Goal: Transaction & Acquisition: Book appointment/travel/reservation

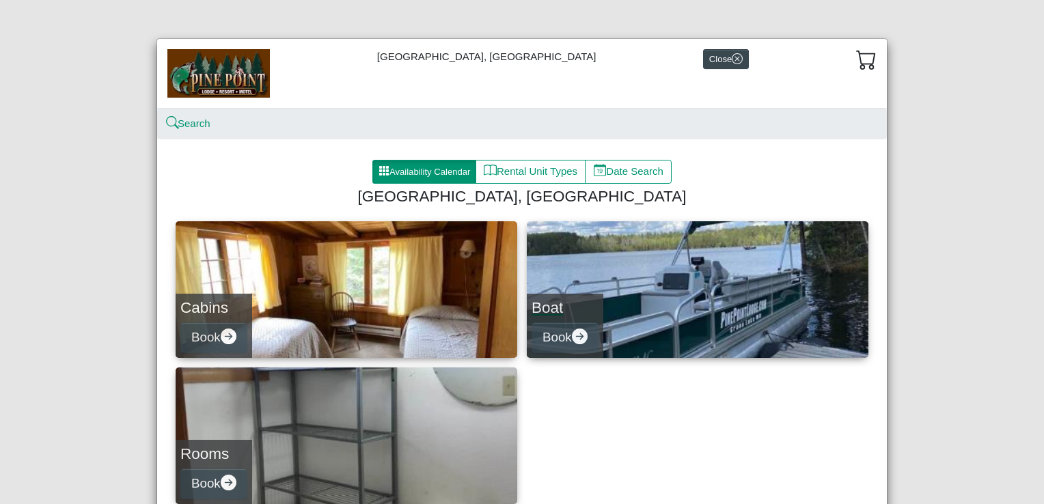
click at [641, 247] on link "Boat Book" at bounding box center [698, 289] width 342 height 137
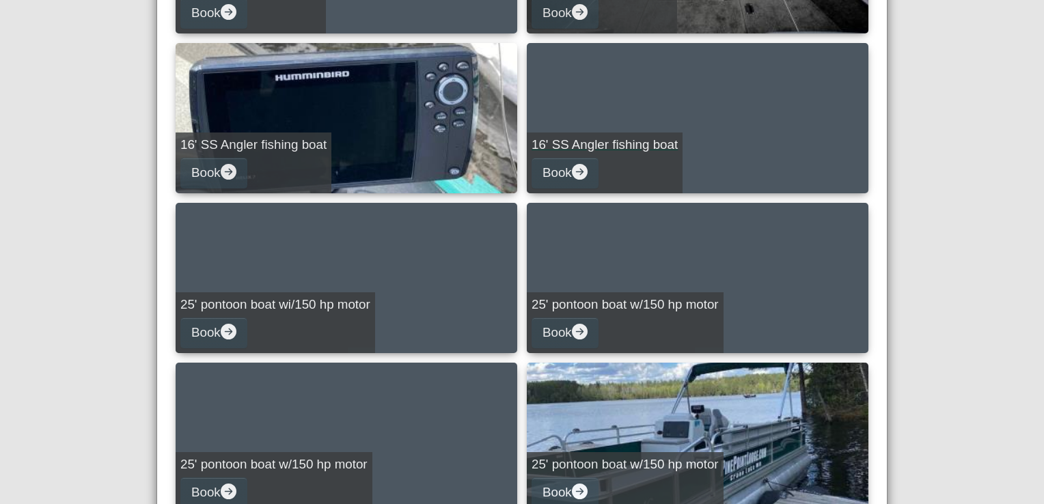
scroll to position [648, 0]
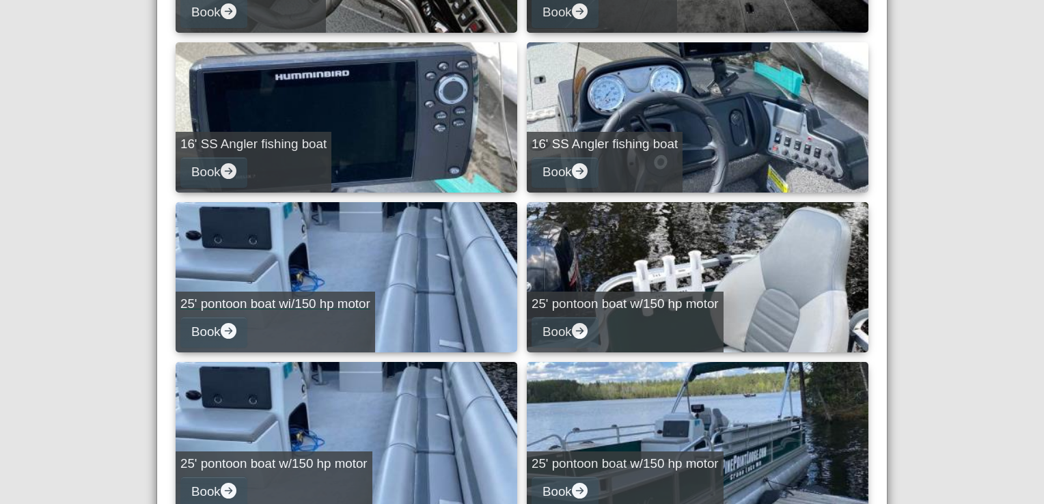
click at [394, 275] on link "25' pontoon boat wi/150 hp motor Book" at bounding box center [347, 277] width 342 height 150
select select "*"
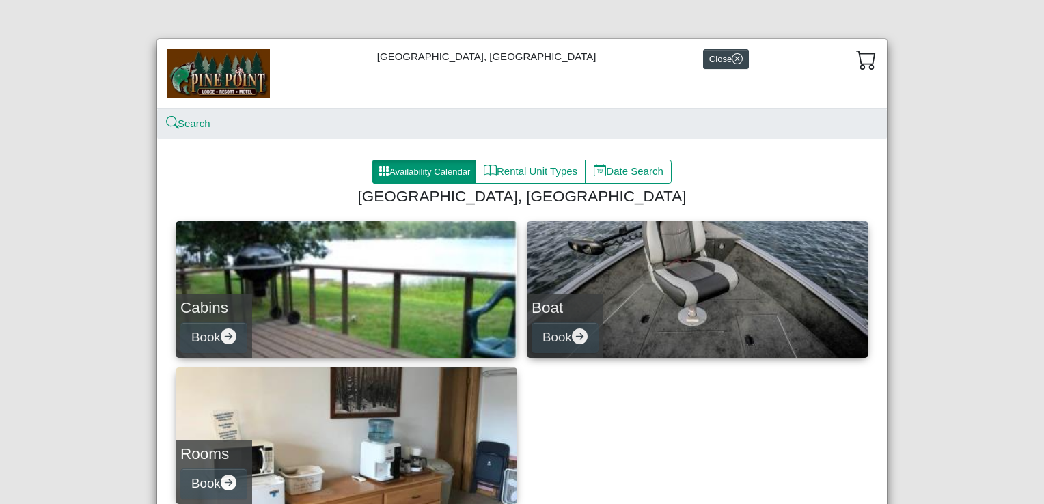
scroll to position [104, 0]
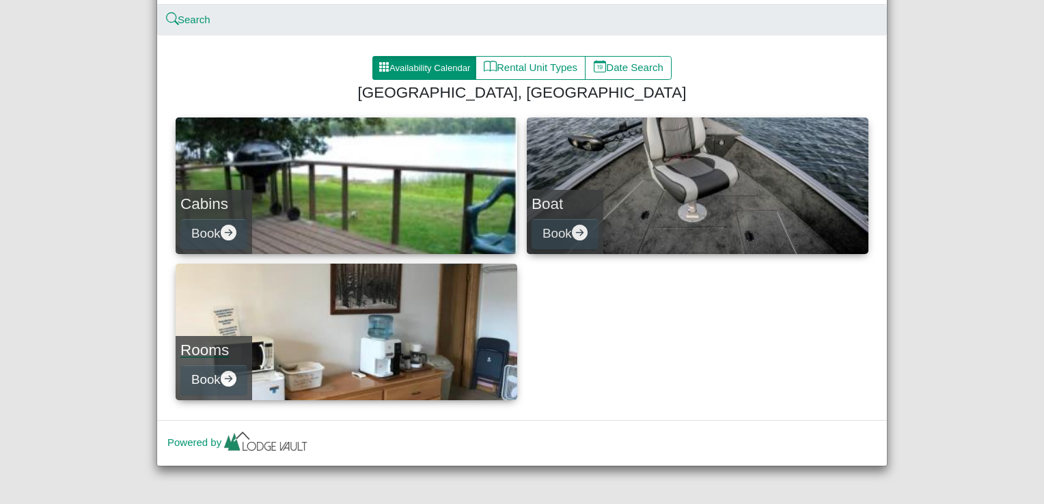
click at [424, 340] on link "Rooms Book" at bounding box center [347, 332] width 342 height 137
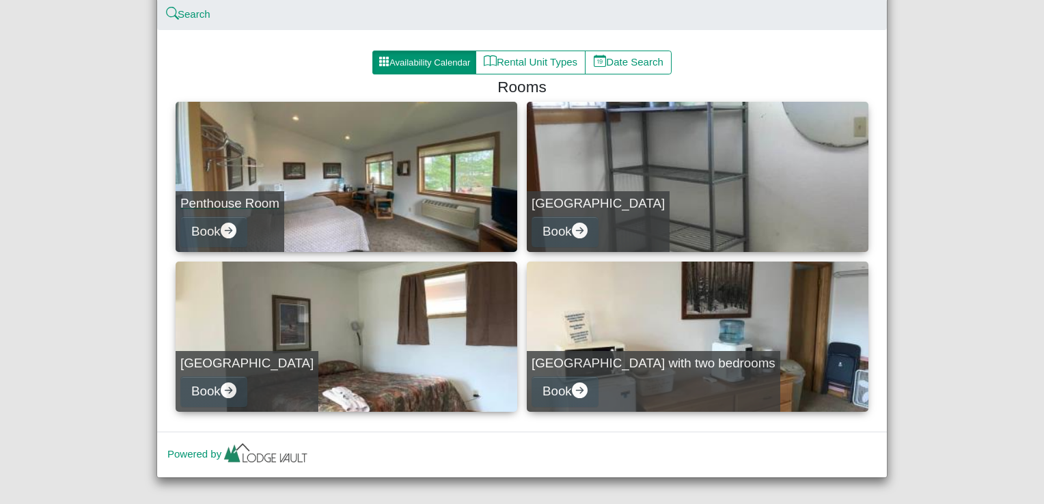
scroll to position [120, 0]
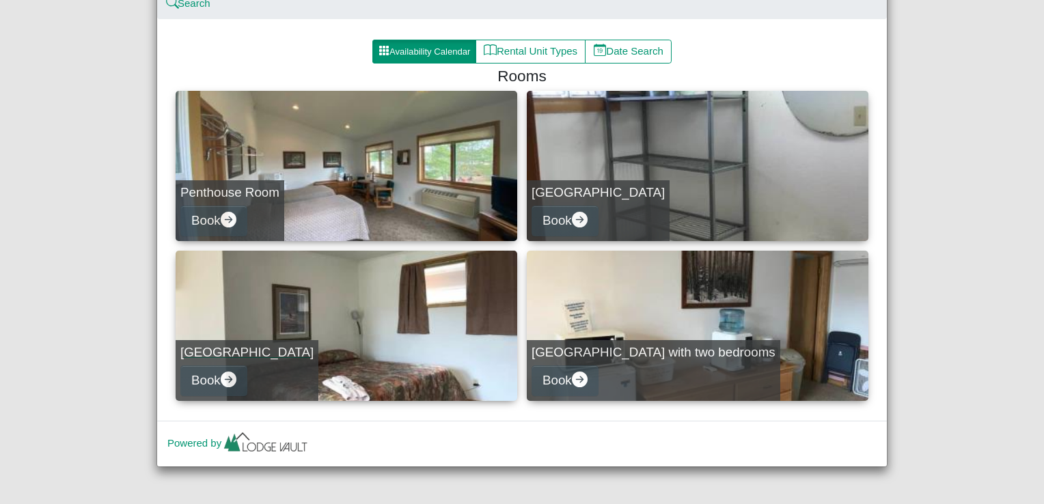
click at [365, 321] on link "[GEOGRAPHIC_DATA] Book" at bounding box center [347, 326] width 342 height 150
select select "*"
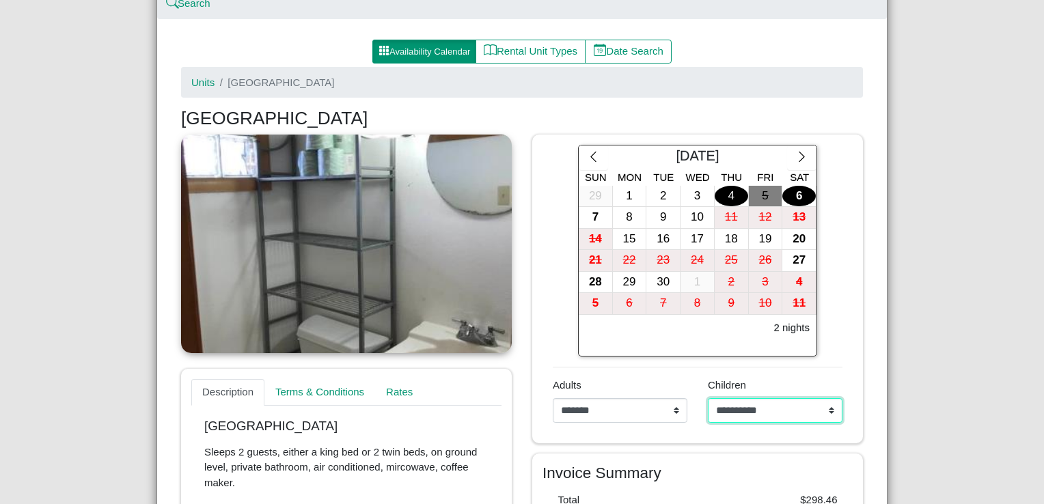
click at [822, 408] on select "**********" at bounding box center [775, 410] width 135 height 25
select select "*"
click at [708, 398] on select "**********" at bounding box center [775, 410] width 135 height 25
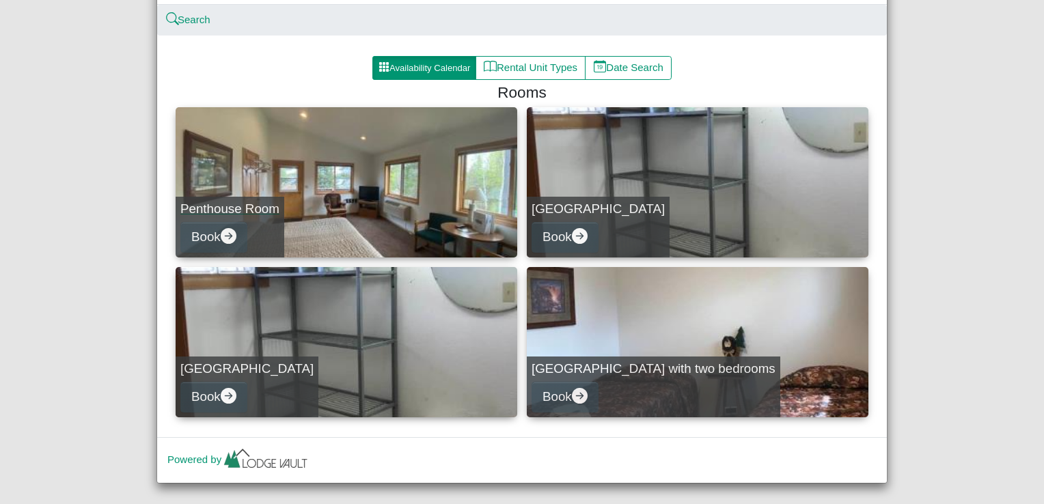
scroll to position [120, 0]
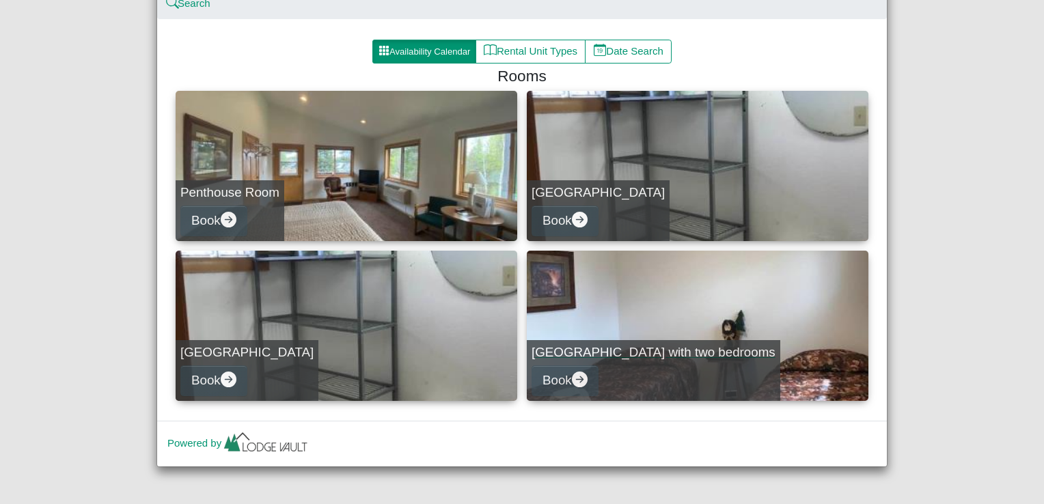
click at [620, 309] on link "[GEOGRAPHIC_DATA] with two bedrooms Book" at bounding box center [698, 326] width 342 height 150
select select "*"
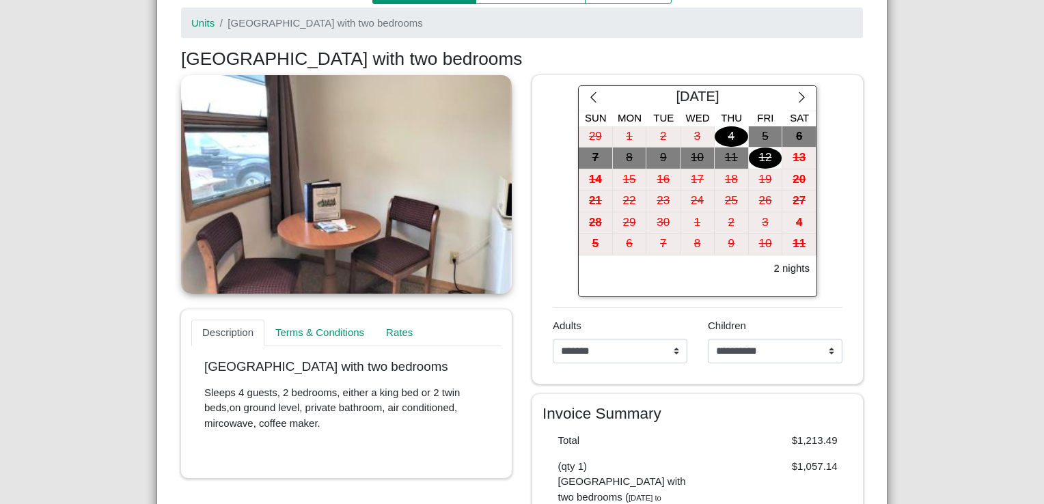
scroll to position [172, 0]
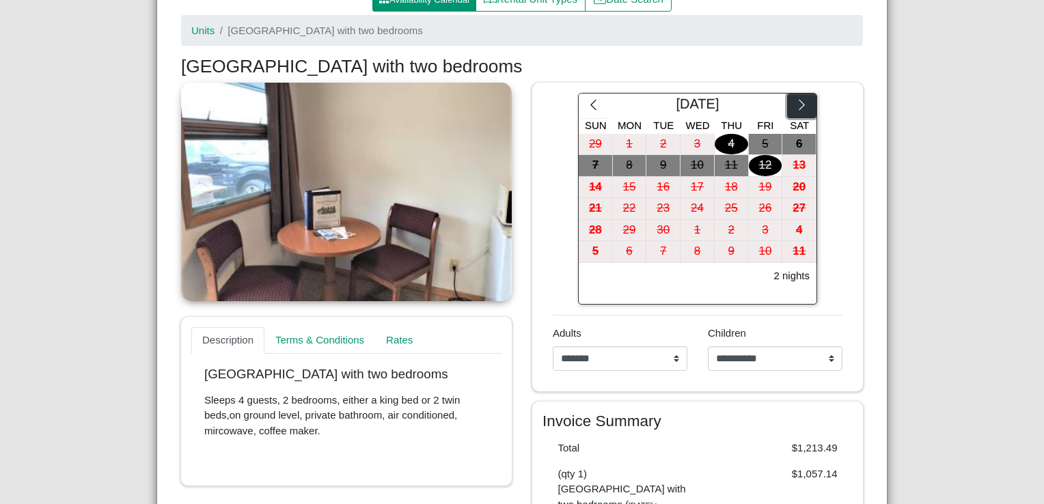
click at [795, 104] on icon "chevron right" at bounding box center [801, 104] width 13 height 13
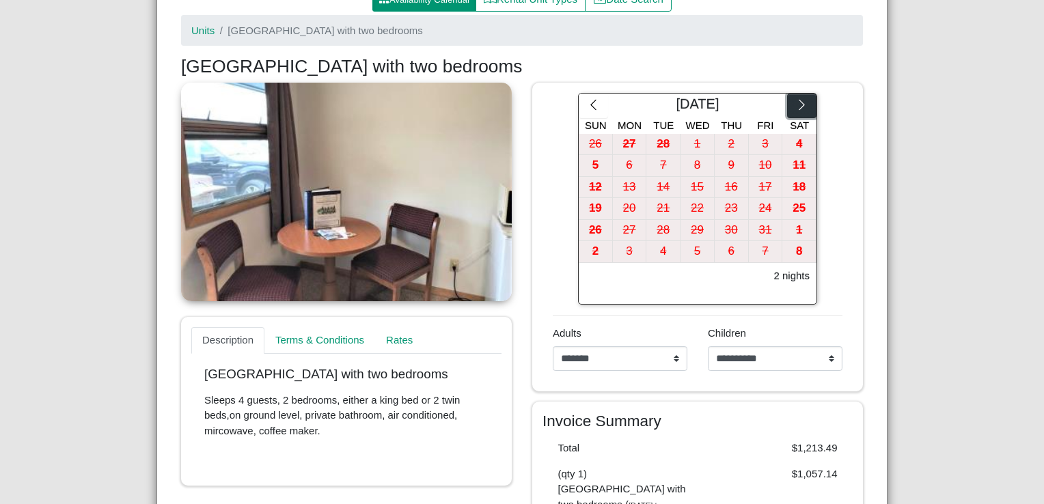
click at [795, 104] on icon "chevron right" at bounding box center [801, 104] width 13 height 13
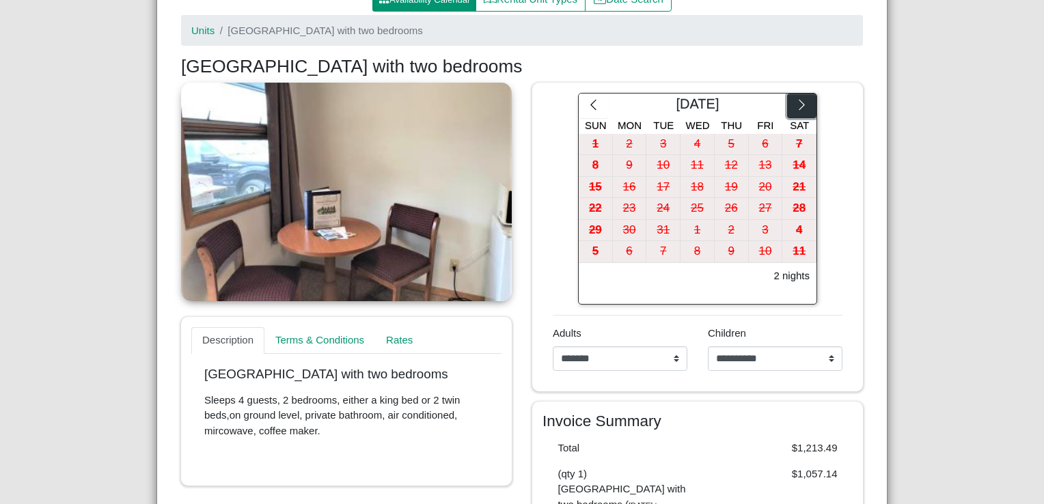
click at [795, 104] on icon "chevron right" at bounding box center [801, 104] width 13 height 13
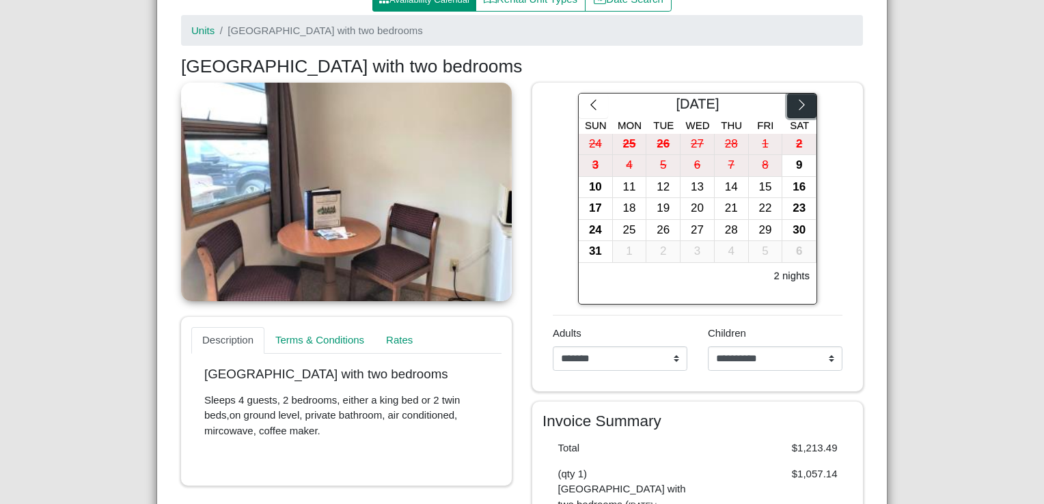
click at [795, 104] on icon "chevron right" at bounding box center [801, 104] width 13 height 13
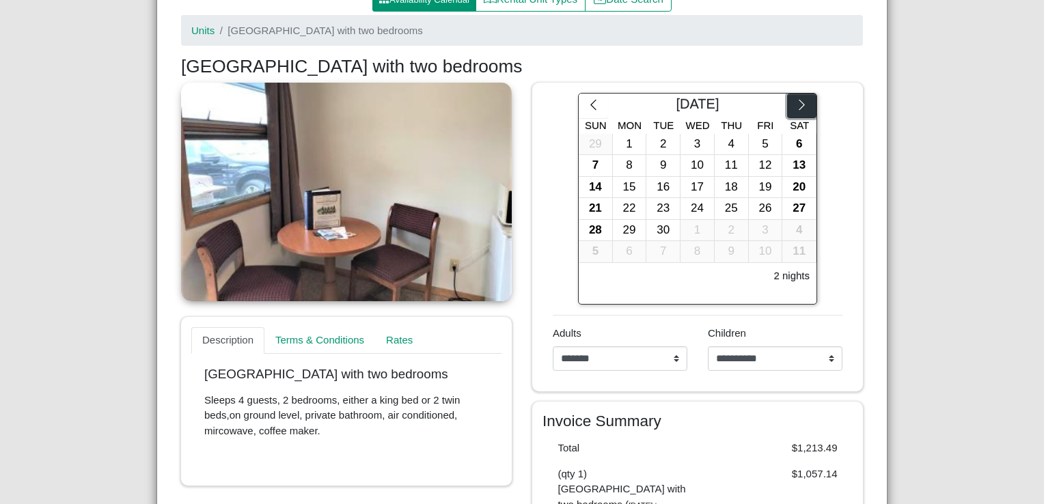
click at [795, 104] on icon "chevron right" at bounding box center [801, 104] width 13 height 13
click at [788, 113] on button "button" at bounding box center [801, 106] width 29 height 25
click at [727, 157] on div "6" at bounding box center [731, 165] width 33 height 21
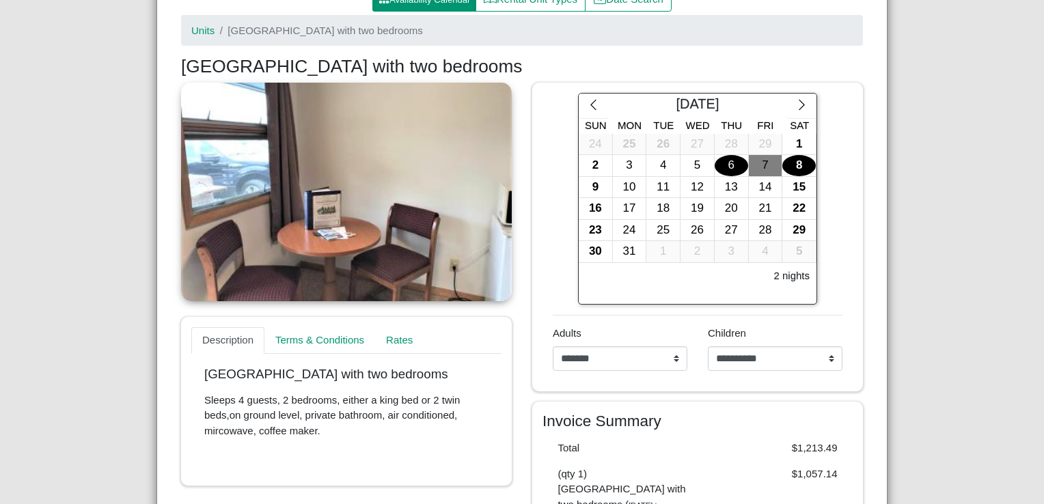
click at [785, 160] on div "8" at bounding box center [798, 165] width 33 height 21
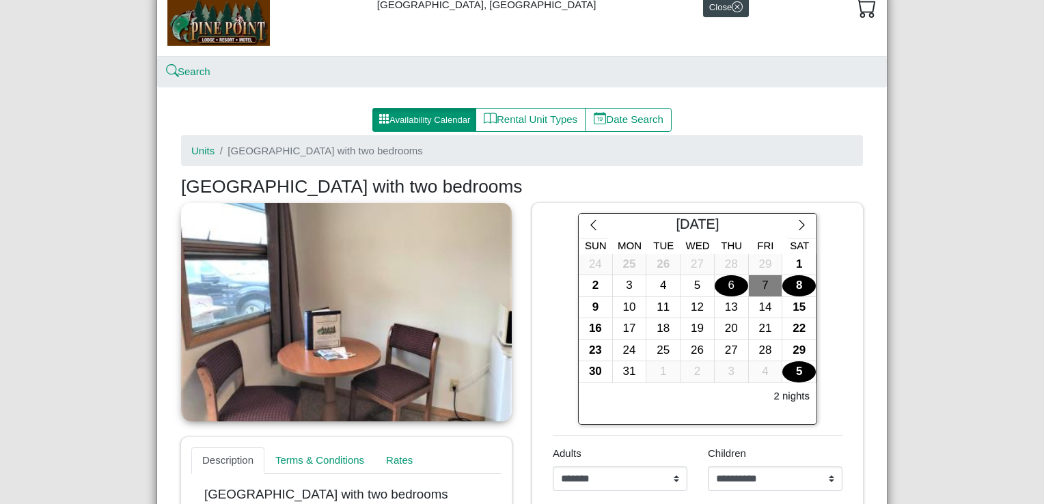
scroll to position [0, 0]
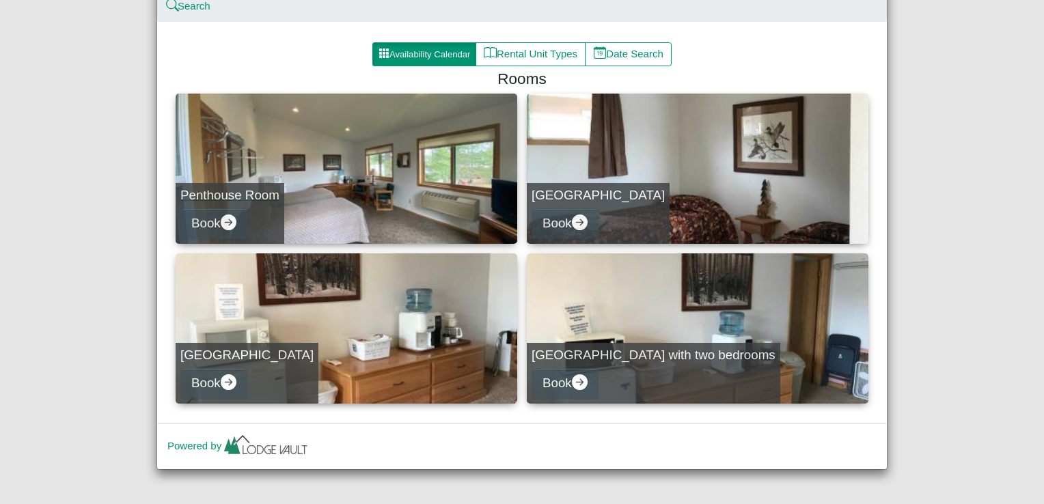
scroll to position [120, 0]
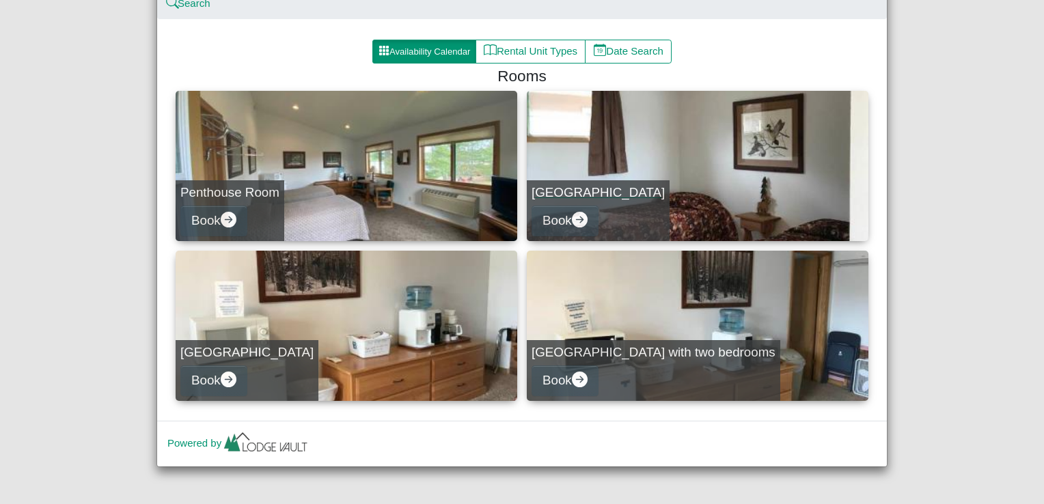
click at [640, 176] on link "[GEOGRAPHIC_DATA] Book" at bounding box center [698, 166] width 342 height 150
select select "*"
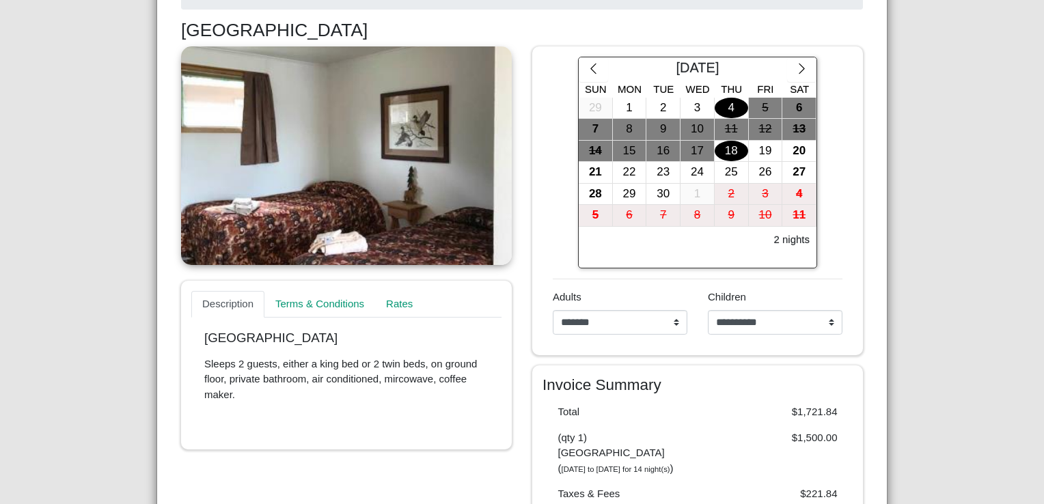
scroll to position [214, 0]
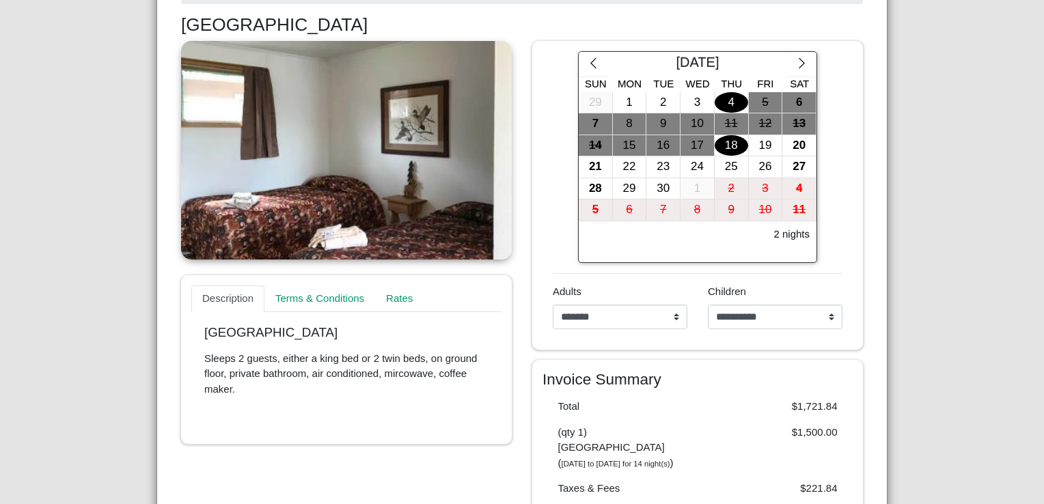
click at [722, 100] on div "4" at bounding box center [731, 102] width 33 height 21
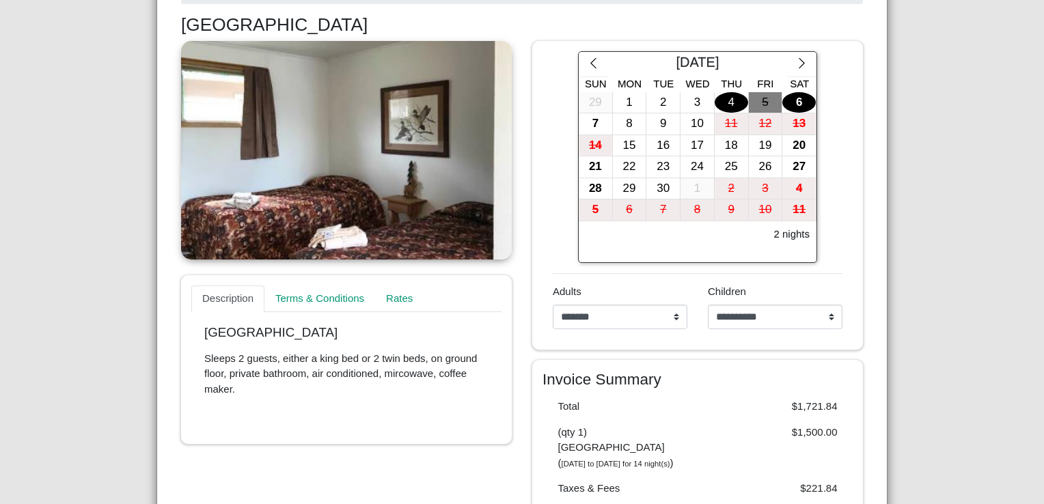
click at [791, 98] on div "6" at bounding box center [798, 102] width 33 height 21
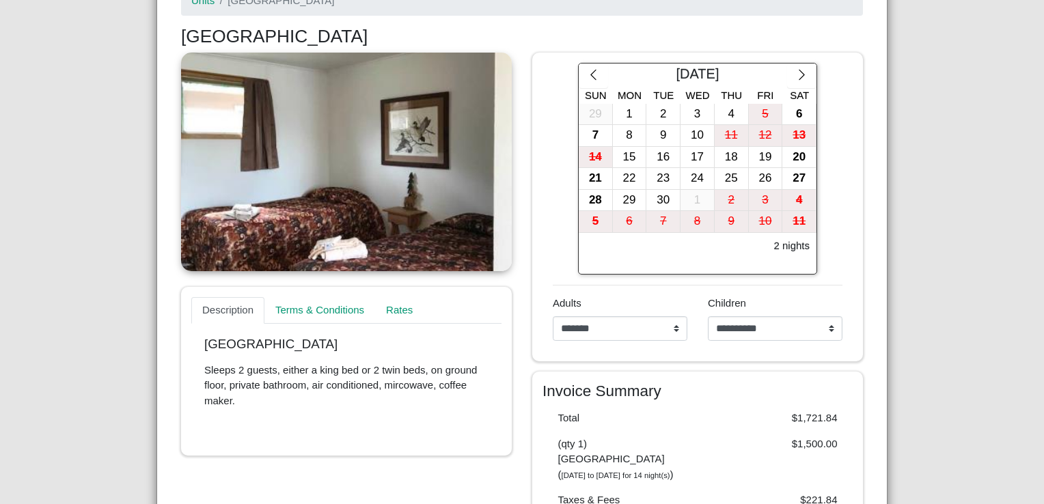
scroll to position [197, 0]
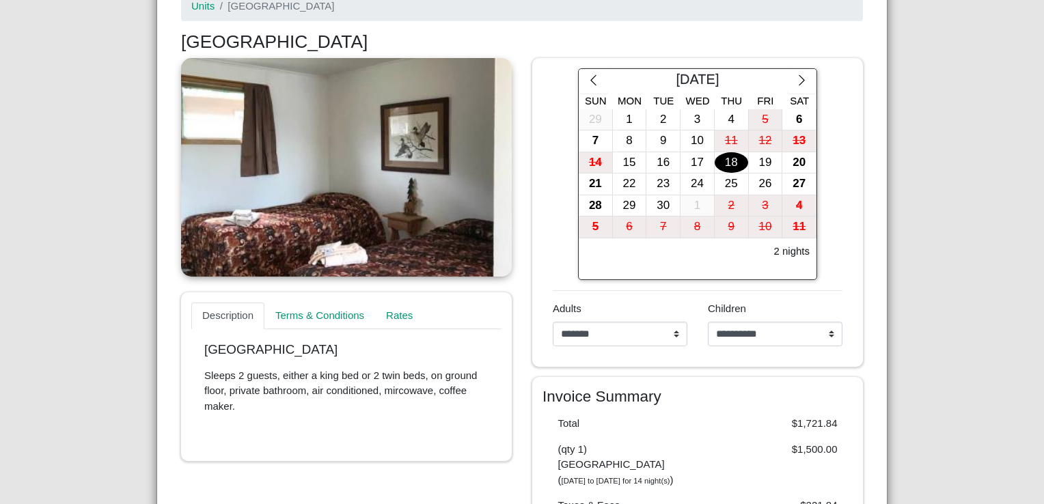
click at [724, 152] on div "18" at bounding box center [731, 162] width 33 height 21
click at [788, 154] on div "20" at bounding box center [798, 162] width 33 height 21
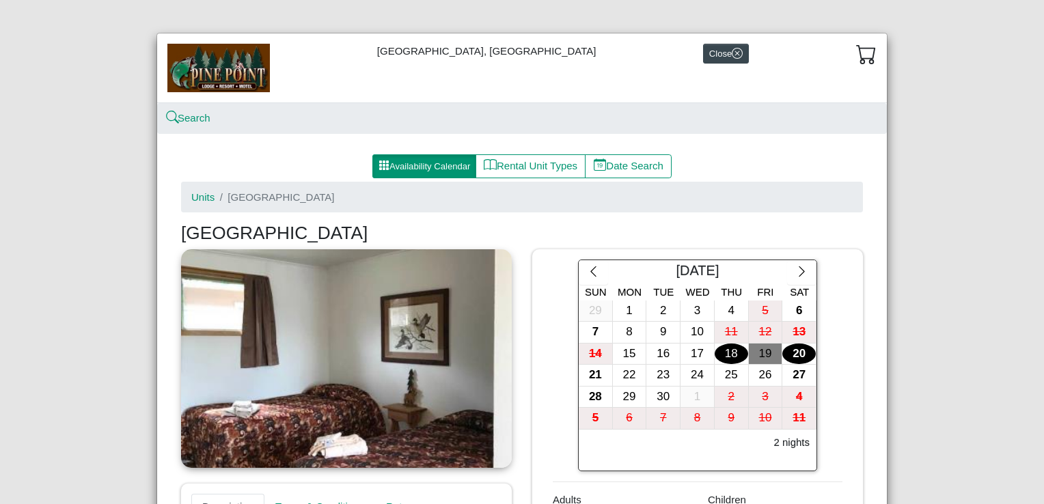
scroll to position [0, 0]
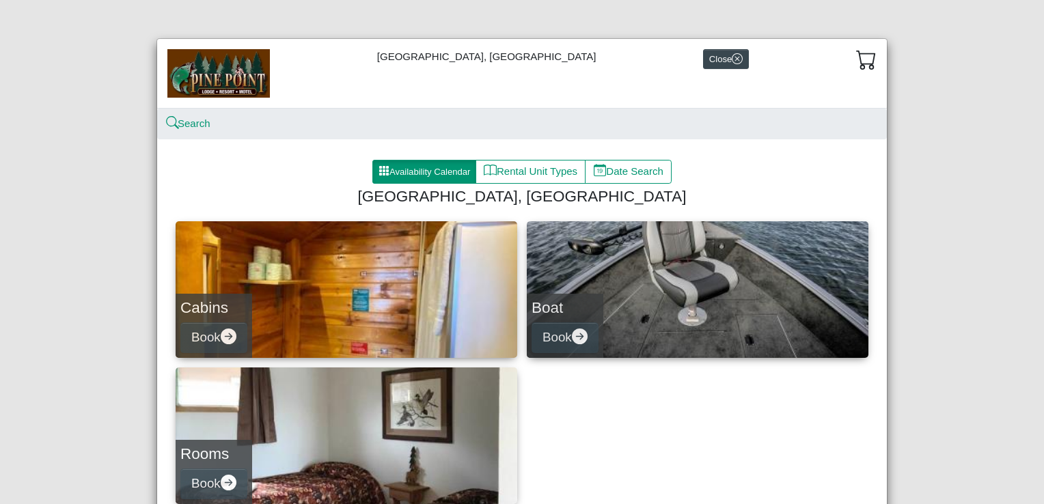
scroll to position [104, 0]
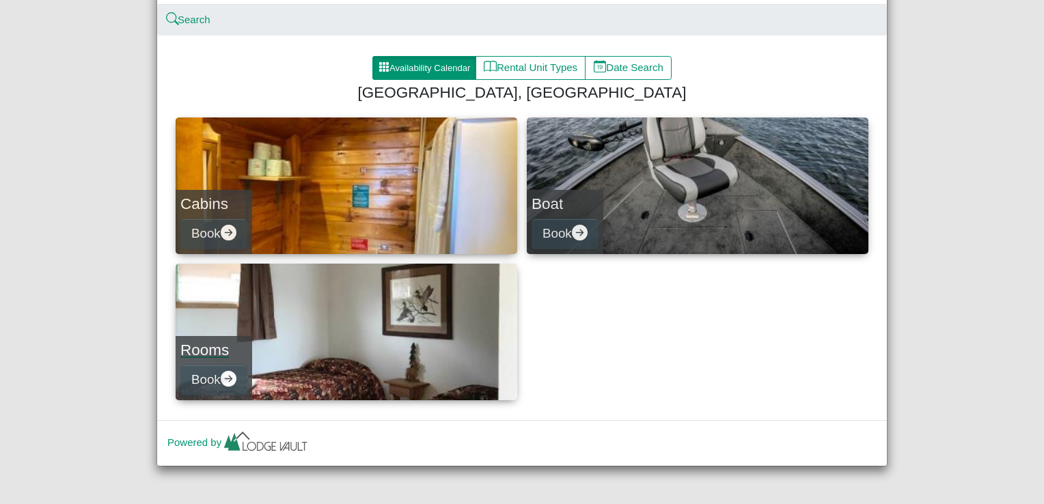
click at [327, 321] on link "Rooms Book" at bounding box center [347, 332] width 342 height 137
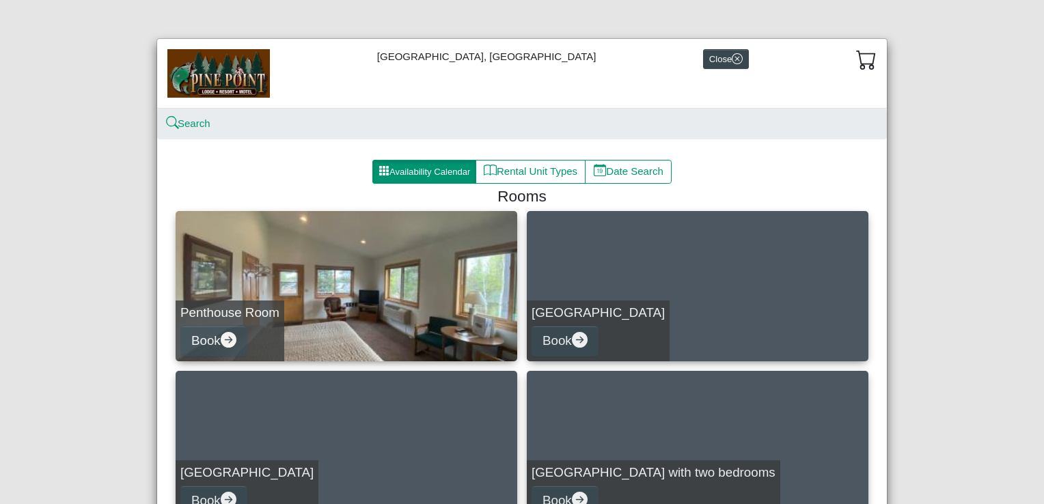
scroll to position [120, 0]
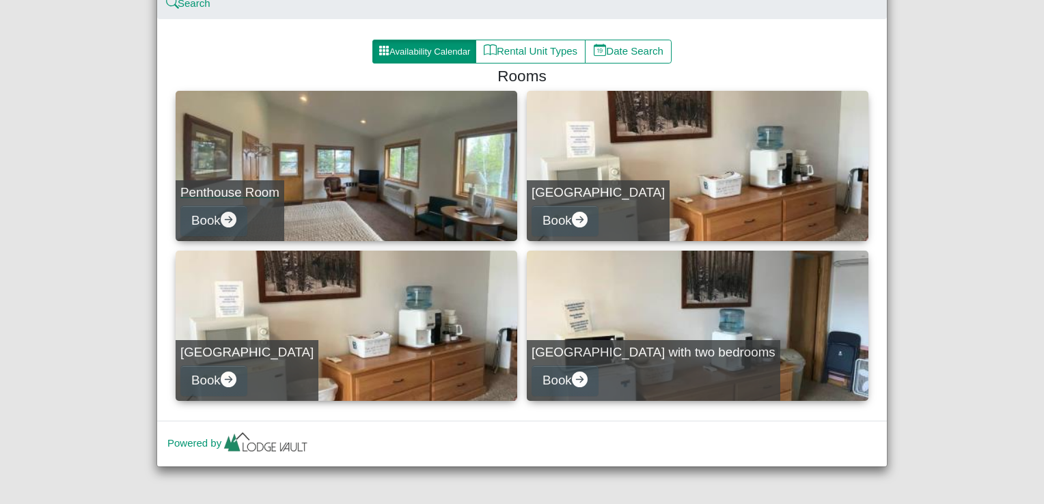
click at [372, 187] on link "Penthouse Room Book" at bounding box center [347, 166] width 342 height 150
select select "*"
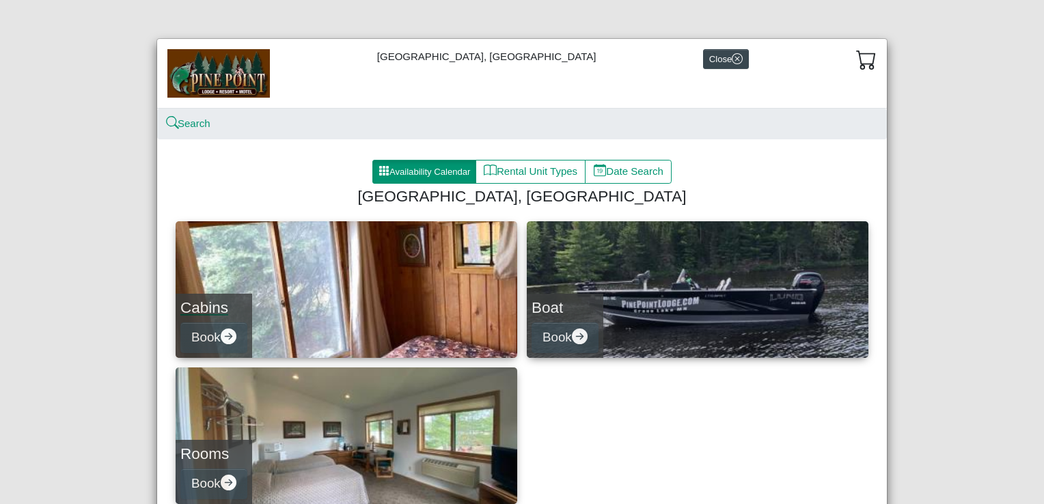
click at [342, 279] on link "Cabins Book" at bounding box center [347, 289] width 342 height 137
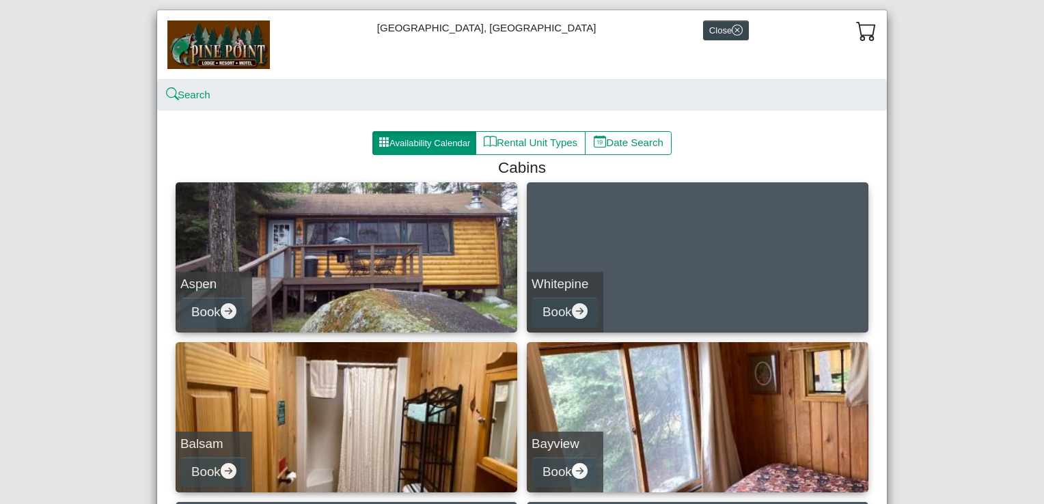
scroll to position [28, 0]
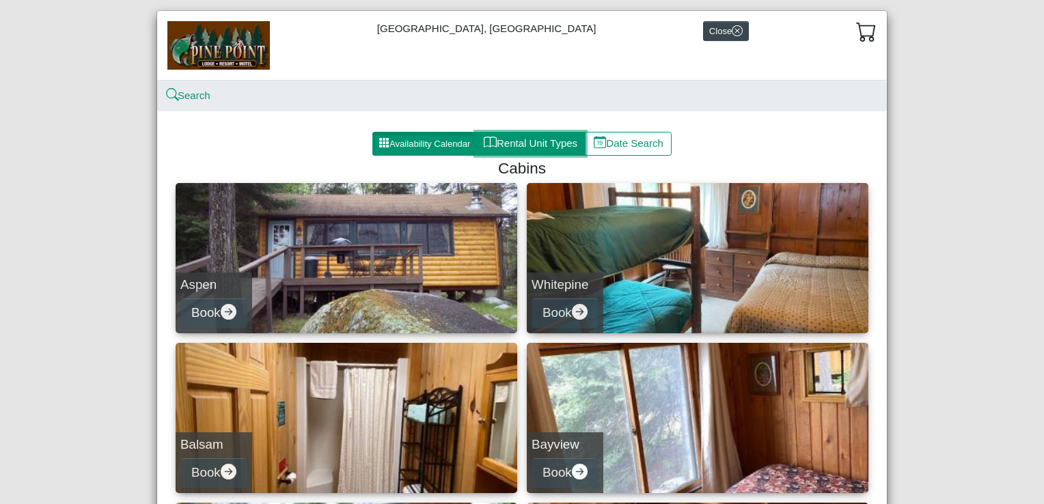
click at [522, 143] on button "Rental Unit Types" at bounding box center [530, 144] width 110 height 25
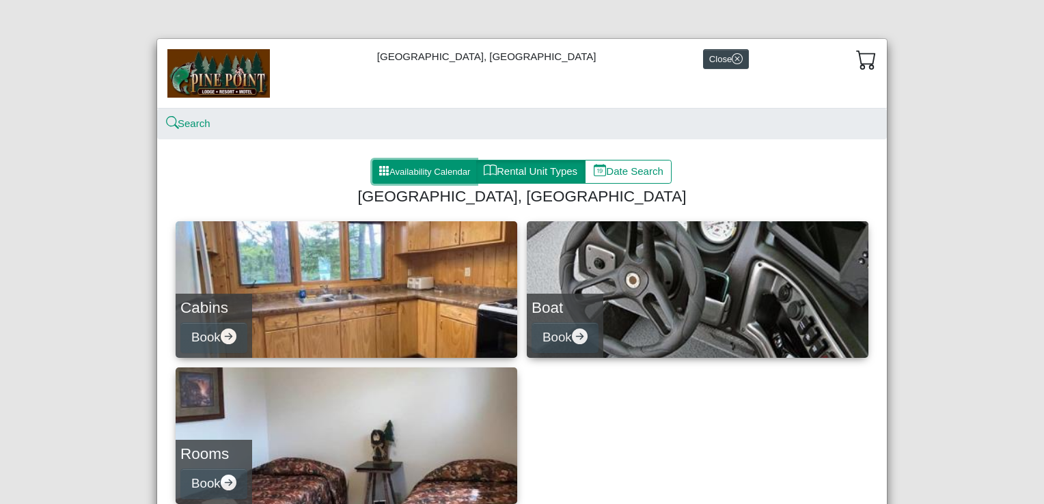
click at [413, 171] on button "Availability Calendar" at bounding box center [424, 172] width 104 height 25
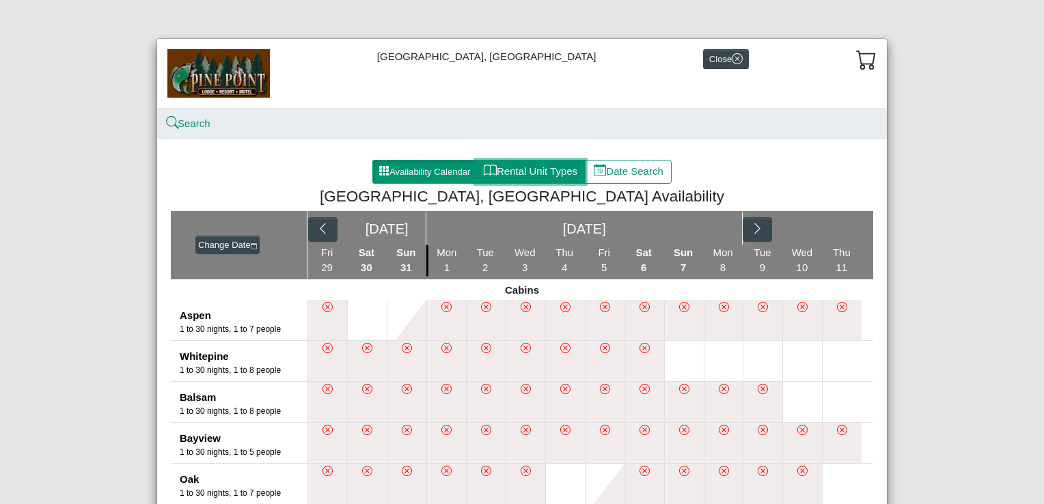
click at [498, 174] on button "Rental Unit Types" at bounding box center [530, 172] width 110 height 25
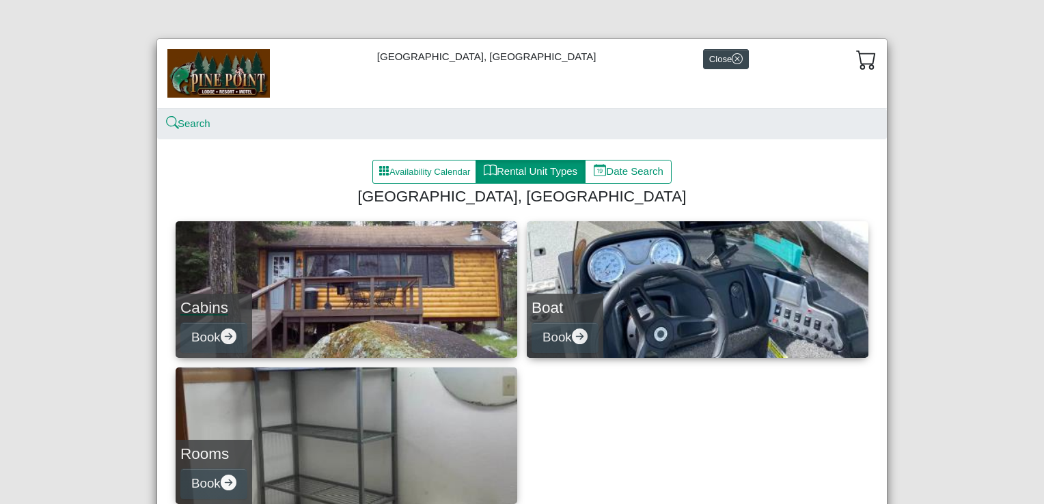
click at [415, 304] on link "Cabins Book" at bounding box center [347, 289] width 342 height 137
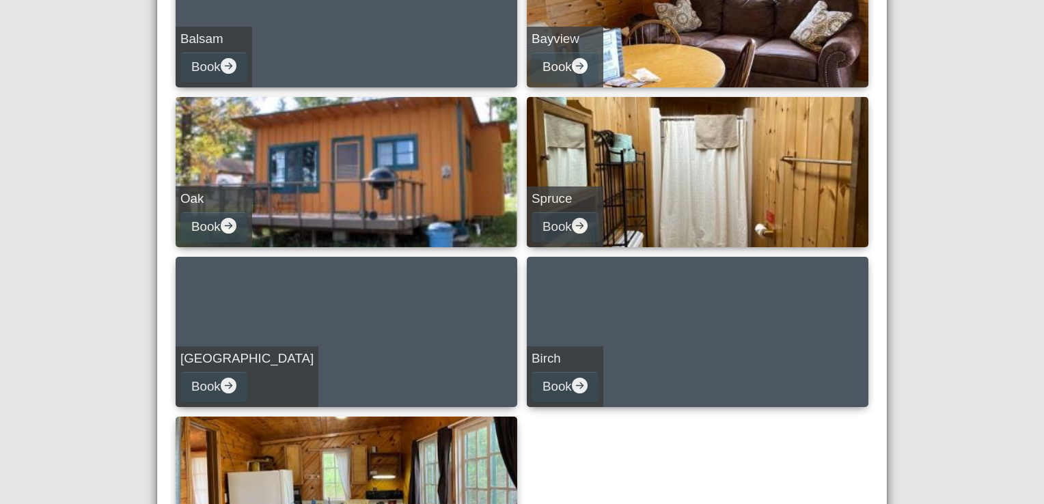
scroll to position [600, 0]
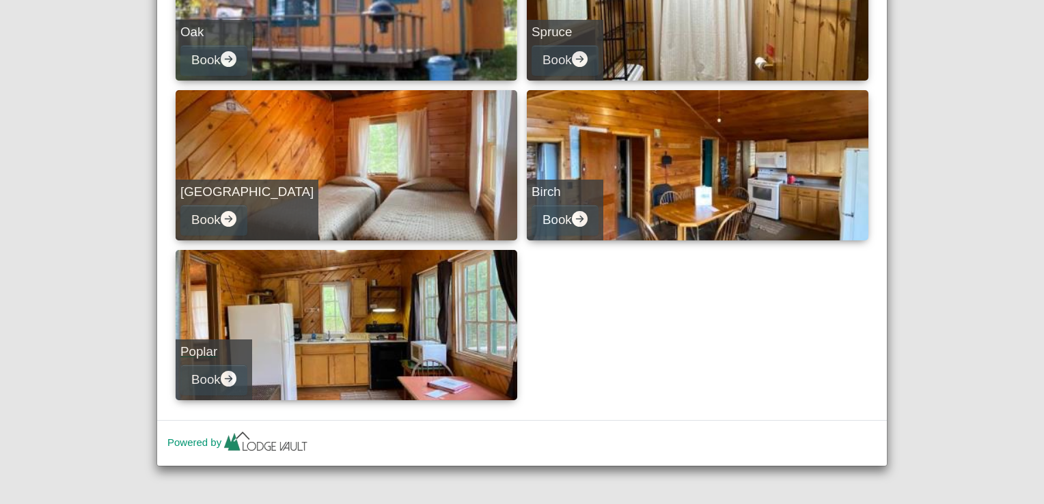
click at [421, 357] on link "Poplar Book" at bounding box center [347, 325] width 342 height 150
select select "*"
